Goal: Use online tool/utility: Utilize a website feature to perform a specific function

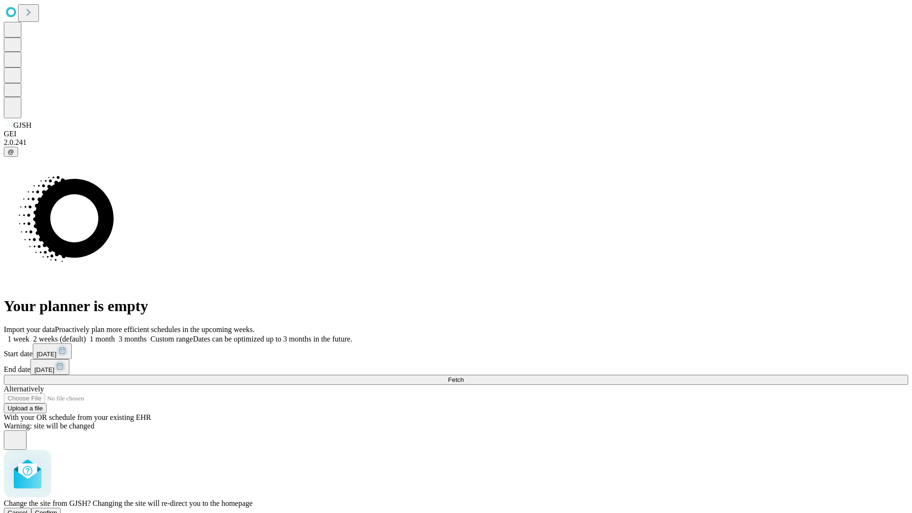
click at [57, 509] on span "Confirm" at bounding box center [46, 512] width 22 height 7
click at [115, 335] on label "1 month" at bounding box center [100, 339] width 29 height 8
click at [463, 376] on span "Fetch" at bounding box center [456, 379] width 16 height 7
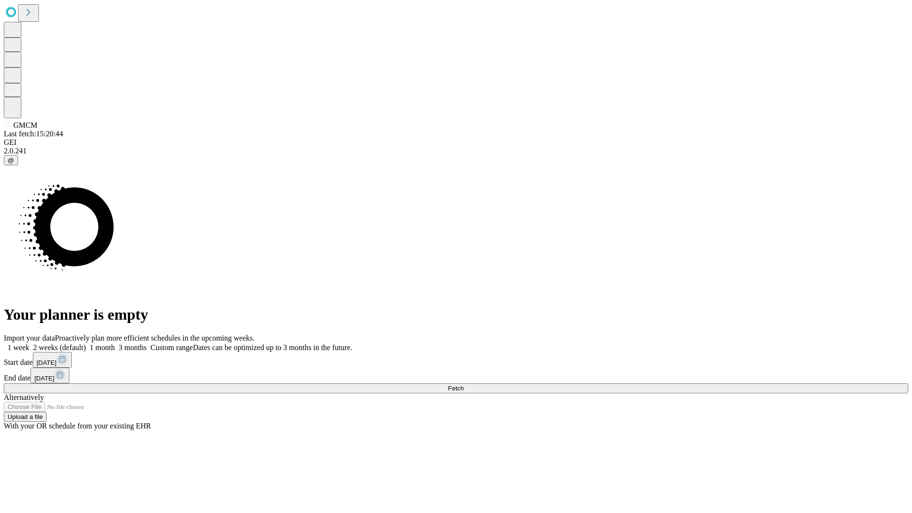
click at [115, 343] on label "1 month" at bounding box center [100, 347] width 29 height 8
click at [463, 385] on span "Fetch" at bounding box center [456, 388] width 16 height 7
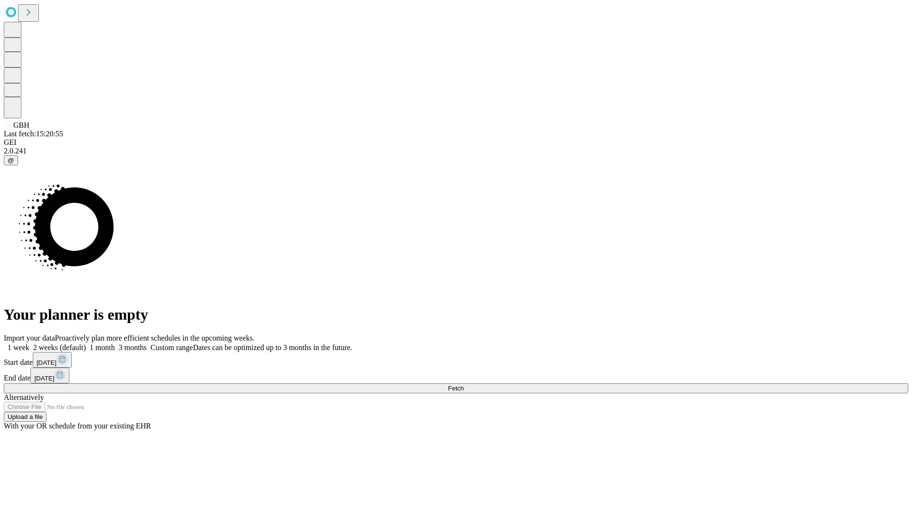
click at [115, 343] on label "1 month" at bounding box center [100, 347] width 29 height 8
click at [463, 385] on span "Fetch" at bounding box center [456, 388] width 16 height 7
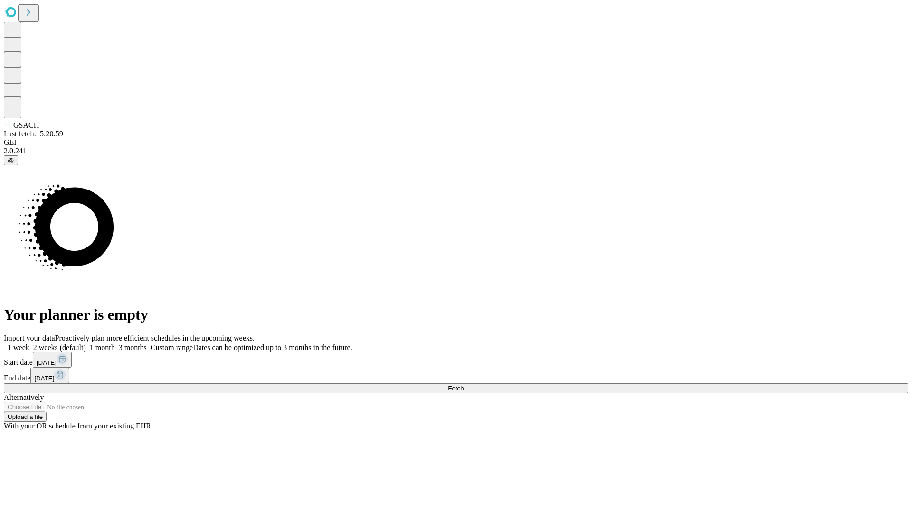
click at [115, 343] on label "1 month" at bounding box center [100, 347] width 29 height 8
click at [463, 385] on span "Fetch" at bounding box center [456, 388] width 16 height 7
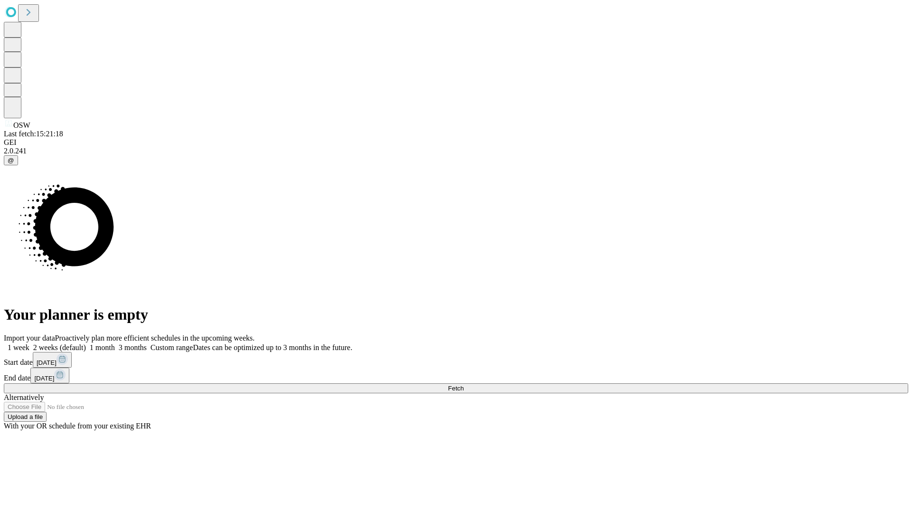
click at [115, 343] on label "1 month" at bounding box center [100, 347] width 29 height 8
click at [463, 385] on span "Fetch" at bounding box center [456, 388] width 16 height 7
click at [115, 343] on label "1 month" at bounding box center [100, 347] width 29 height 8
click at [463, 385] on span "Fetch" at bounding box center [456, 388] width 16 height 7
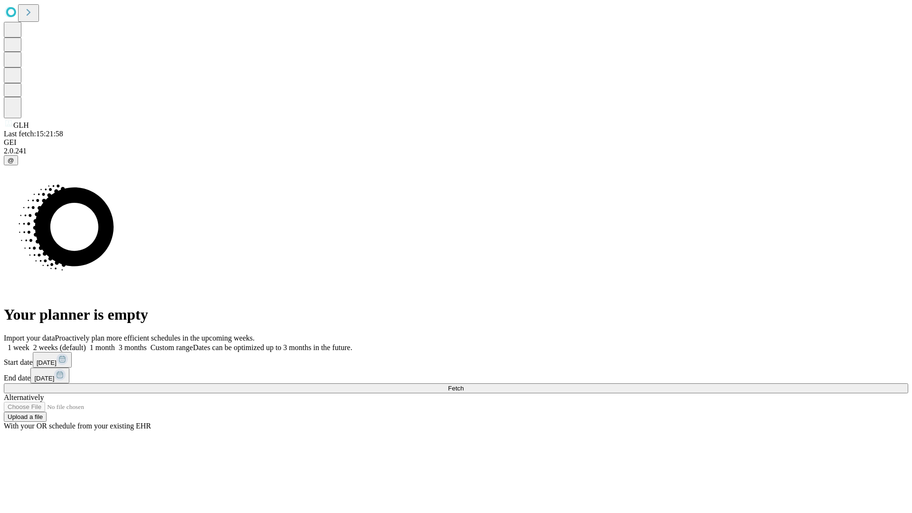
click at [115, 343] on label "1 month" at bounding box center [100, 347] width 29 height 8
click at [463, 385] on span "Fetch" at bounding box center [456, 388] width 16 height 7
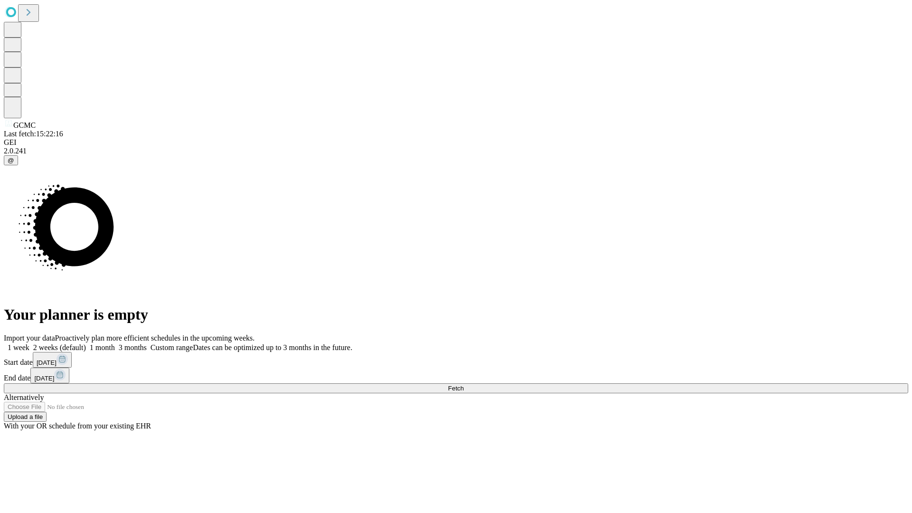
click at [115, 343] on label "1 month" at bounding box center [100, 347] width 29 height 8
click at [463, 385] on span "Fetch" at bounding box center [456, 388] width 16 height 7
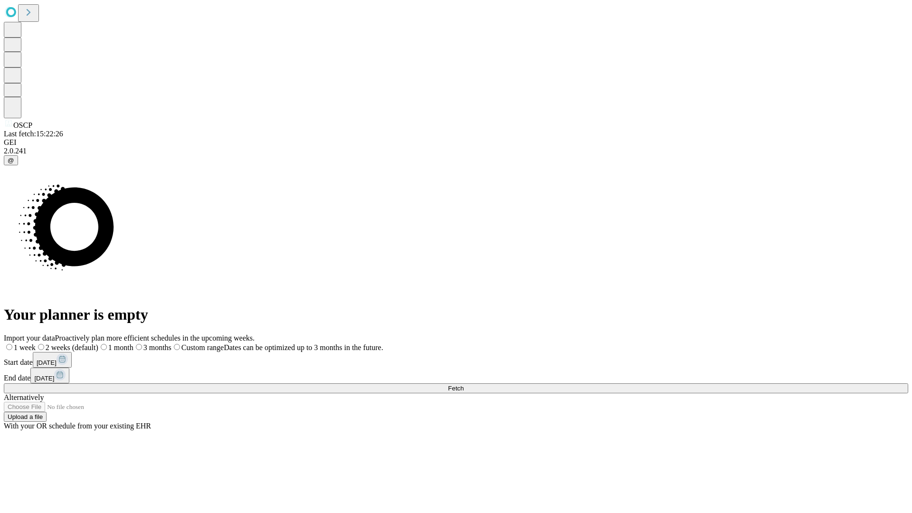
click at [133, 343] on label "1 month" at bounding box center [115, 347] width 35 height 8
click at [463, 385] on span "Fetch" at bounding box center [456, 388] width 16 height 7
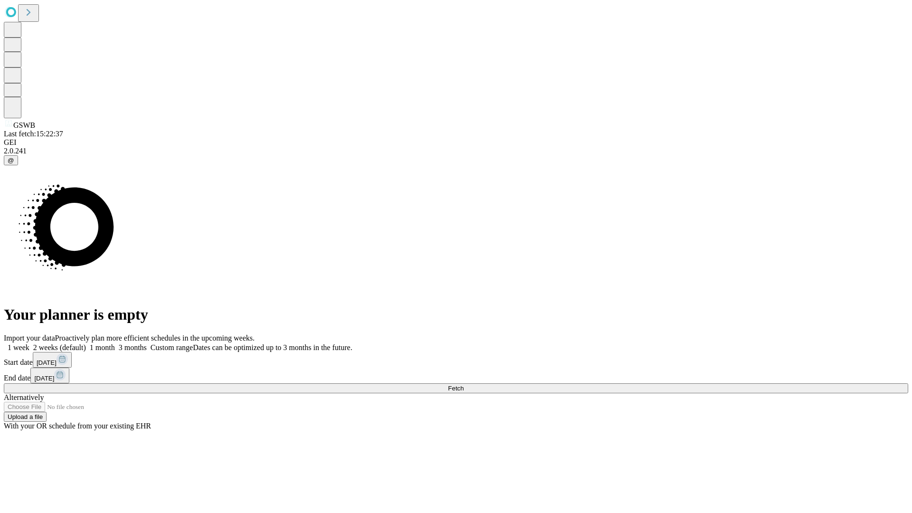
click at [115, 343] on label "1 month" at bounding box center [100, 347] width 29 height 8
click at [463, 385] on span "Fetch" at bounding box center [456, 388] width 16 height 7
